Goal: Transaction & Acquisition: Purchase product/service

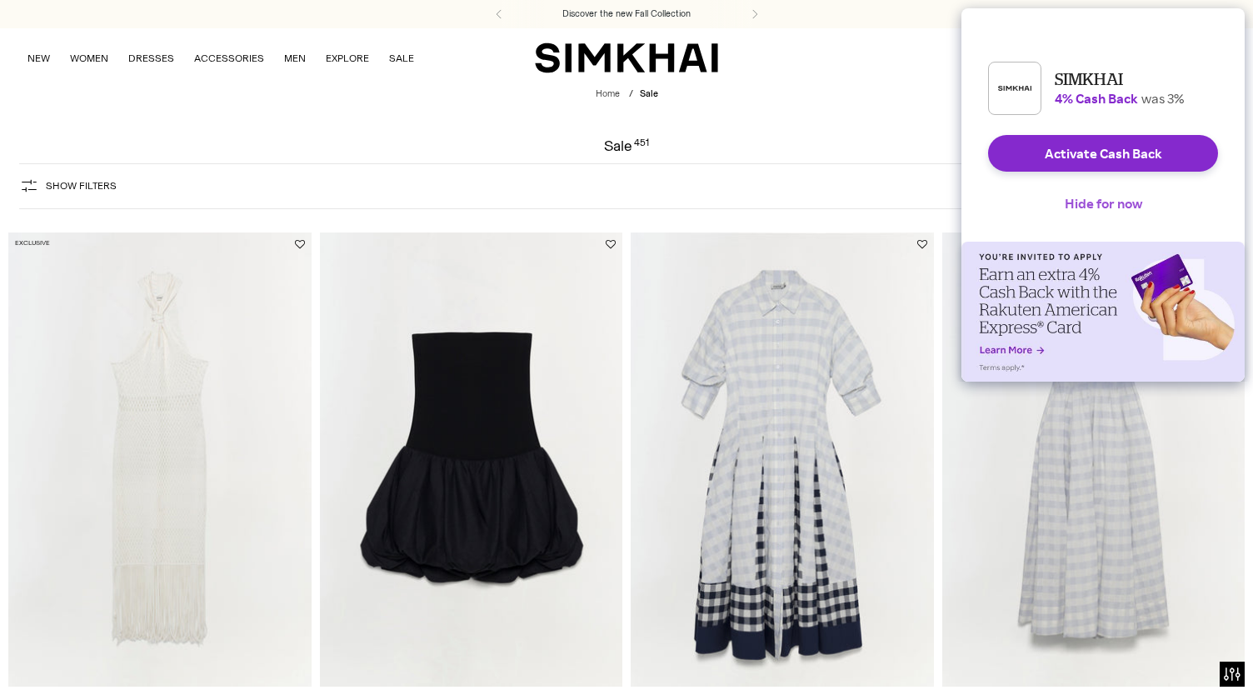
click at [1098, 210] on button "Hide for now" at bounding box center [1103, 203] width 104 height 37
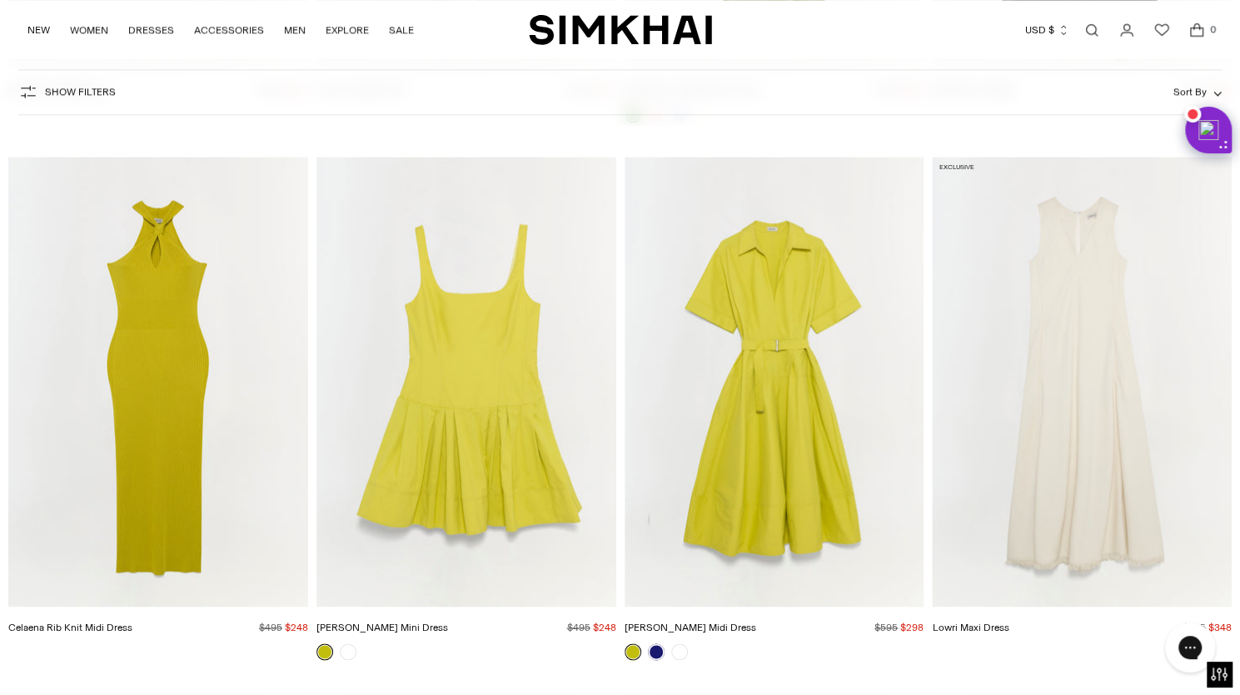
scroll to position [12336, 0]
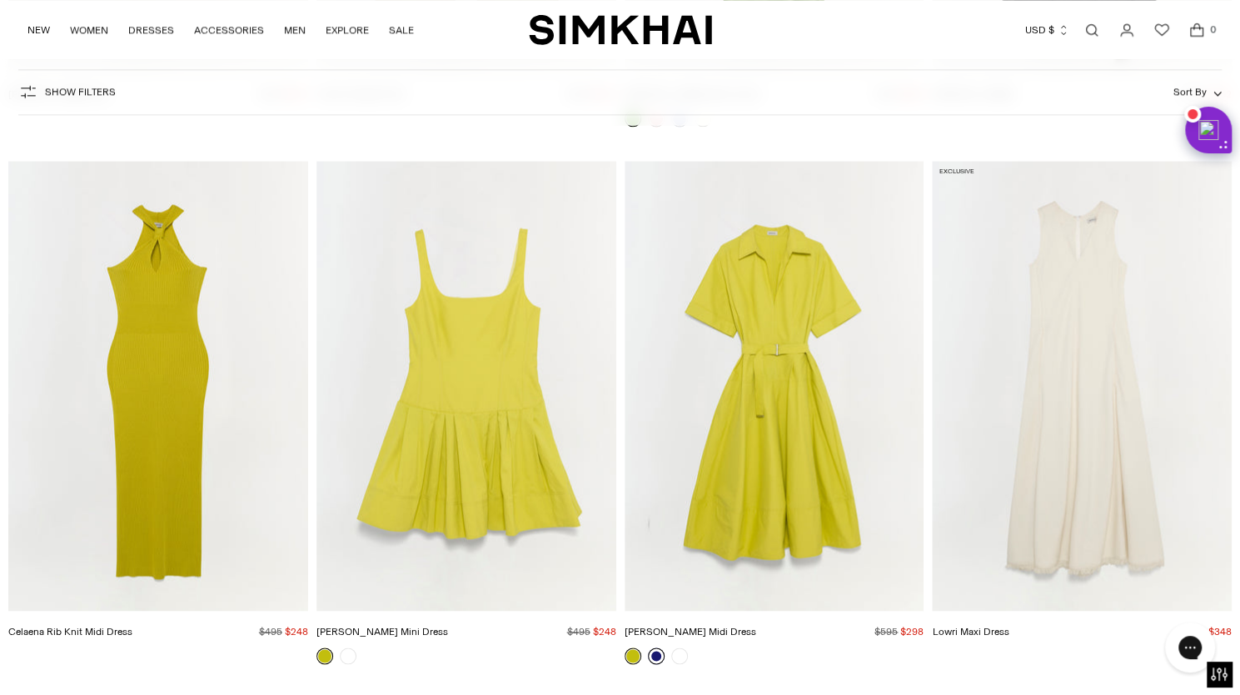
click at [656, 650] on link at bounding box center [656, 655] width 17 height 17
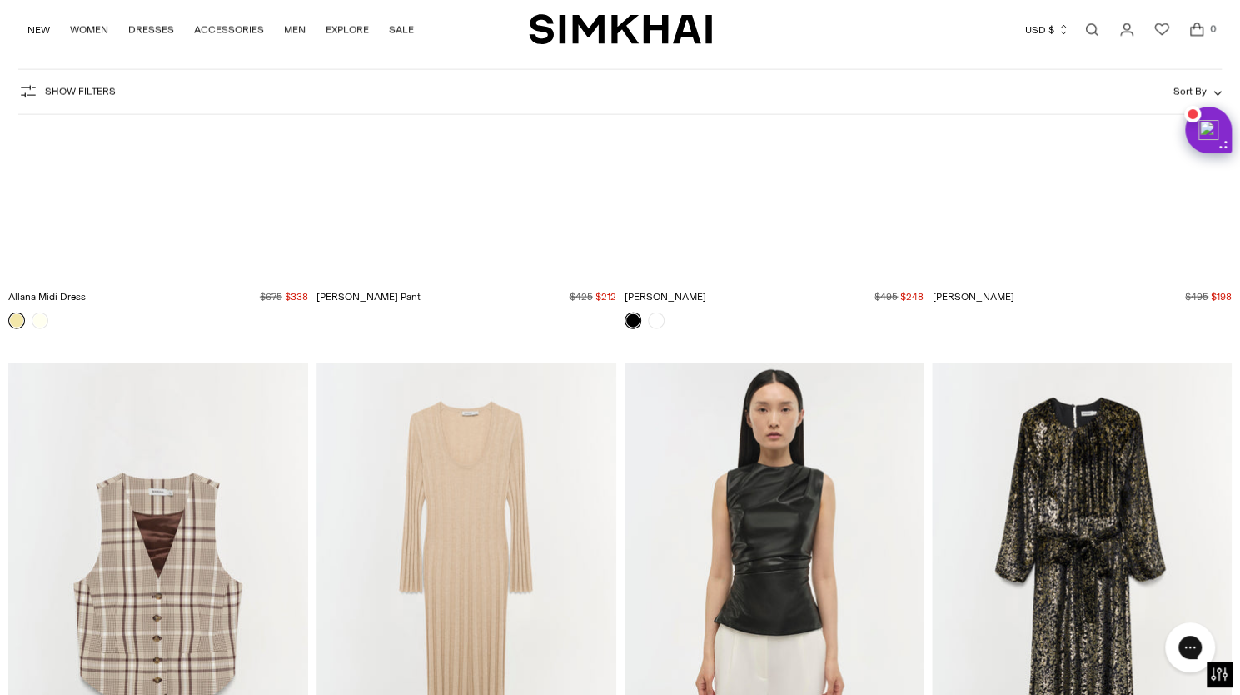
scroll to position [35567, 0]
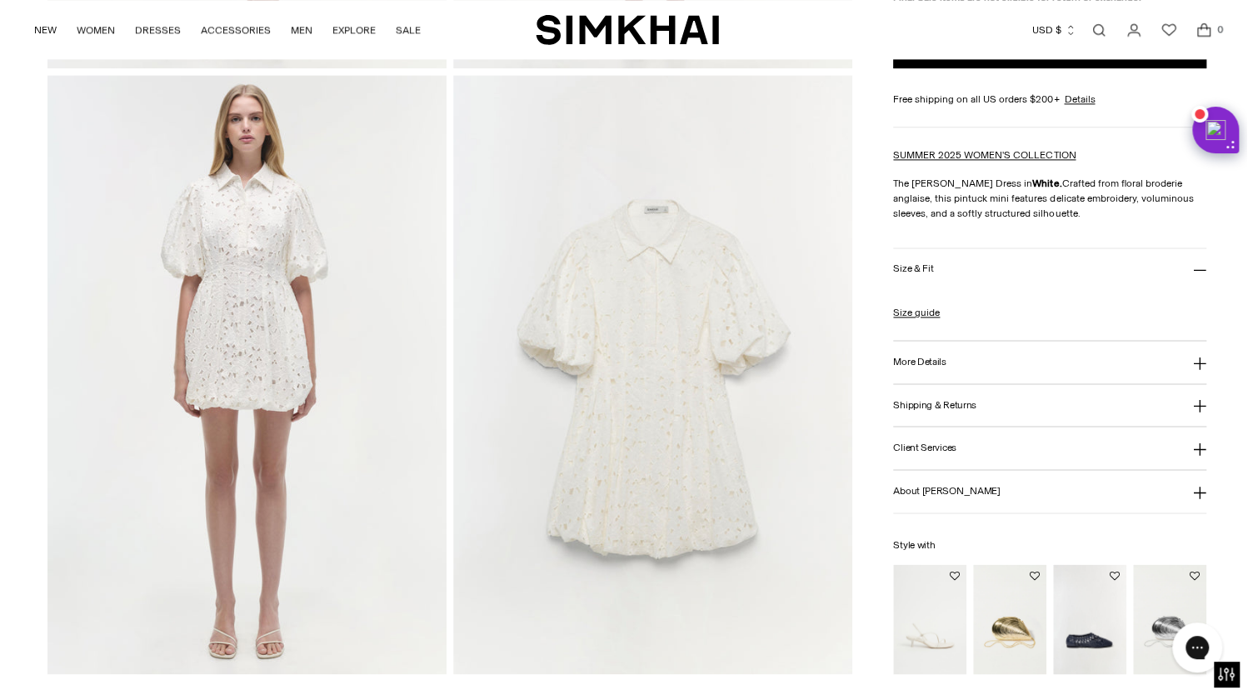
scroll to position [1255, 0]
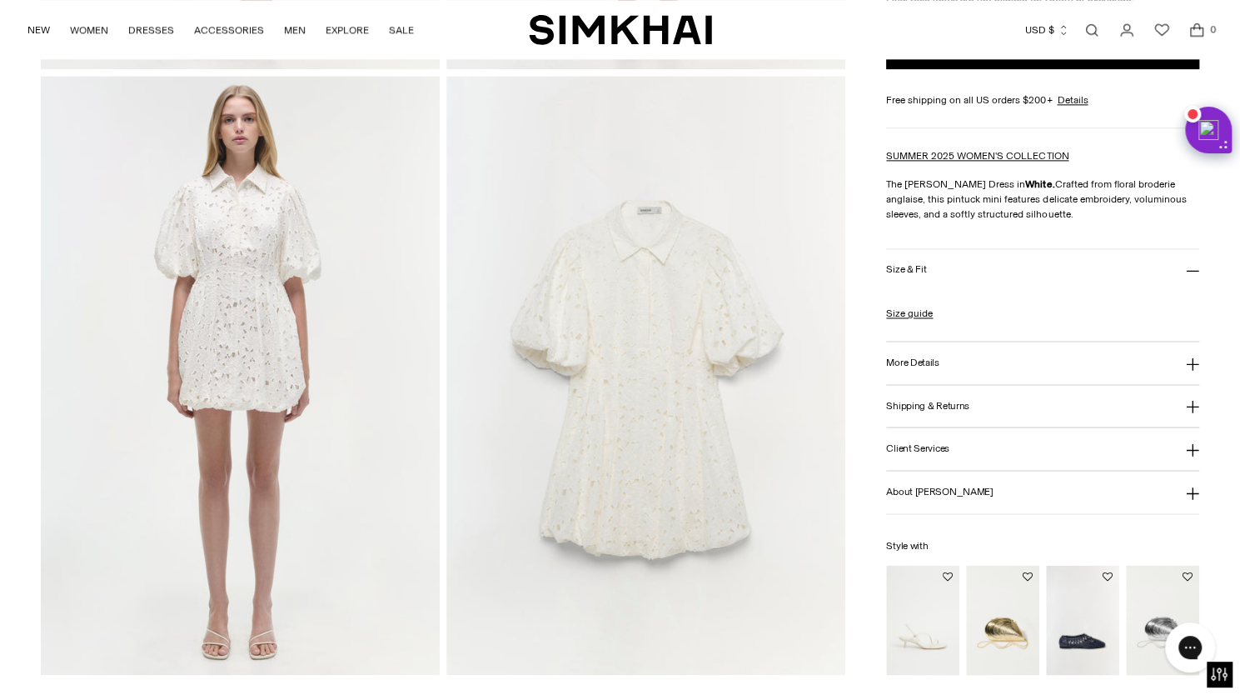
click at [914, 269] on h3 "Size & Fit" at bounding box center [906, 269] width 40 height 11
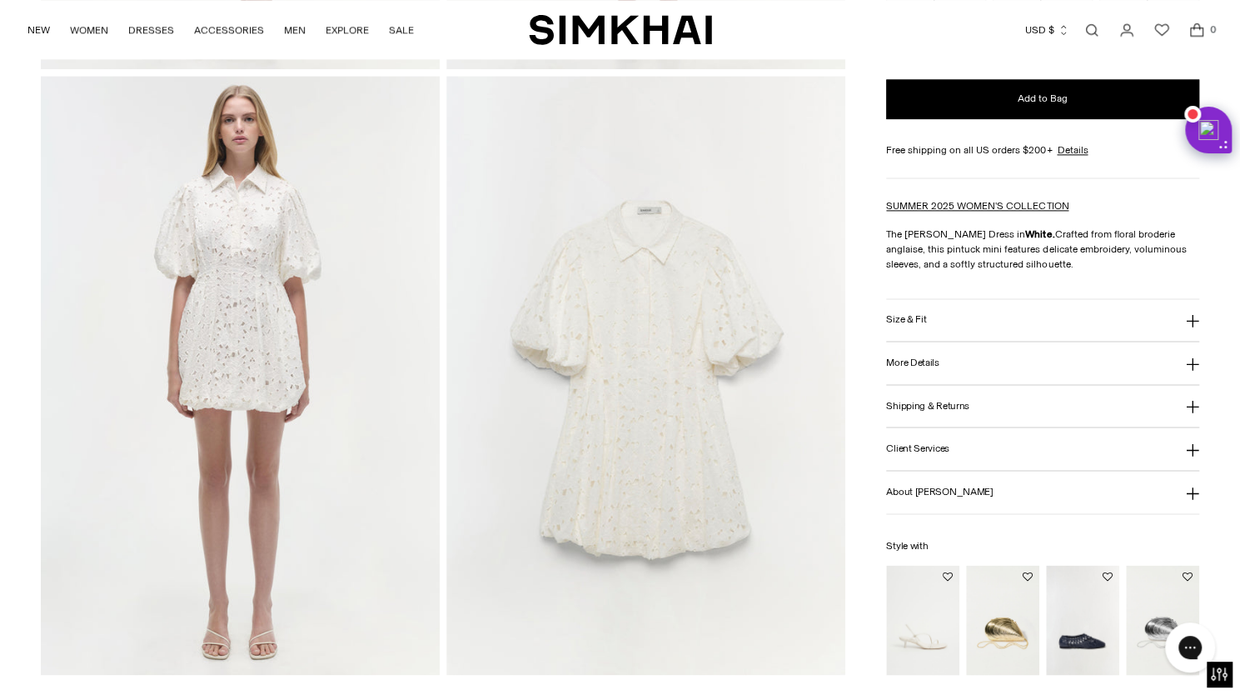
click at [906, 320] on h3 "Size & Fit" at bounding box center [906, 319] width 40 height 11
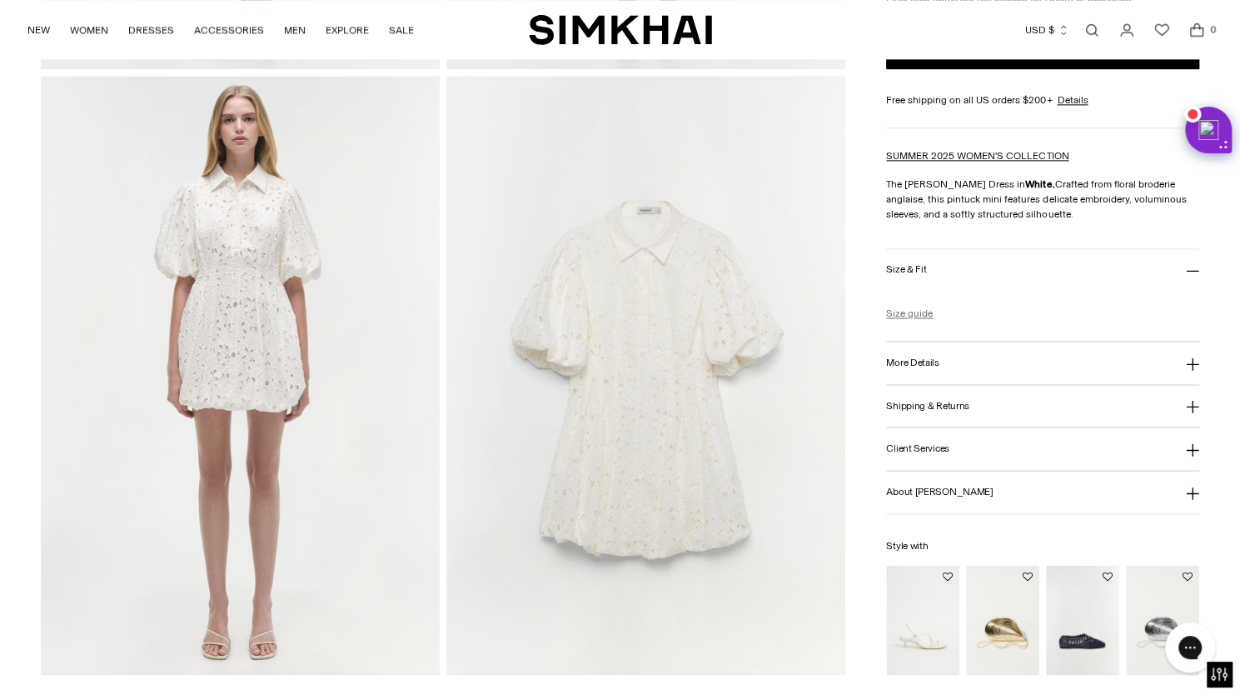
click at [919, 314] on link "Size guide" at bounding box center [909, 313] width 47 height 15
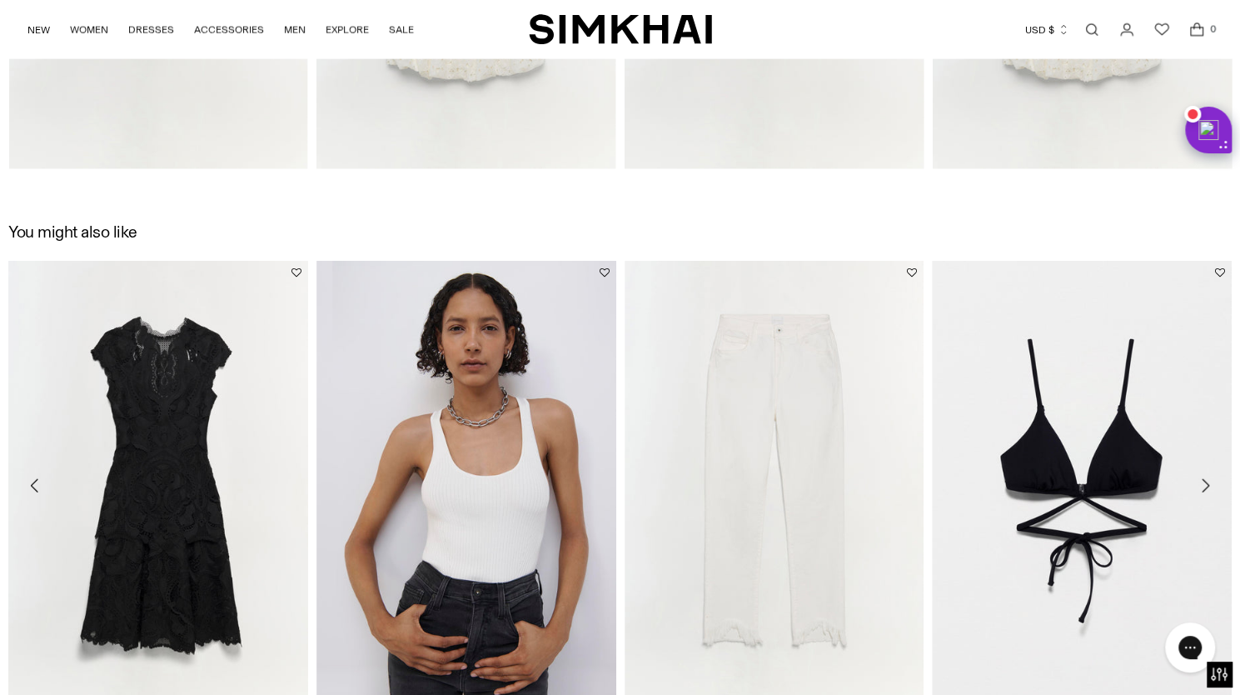
scroll to position [2702, 0]
